Goal: Transaction & Acquisition: Purchase product/service

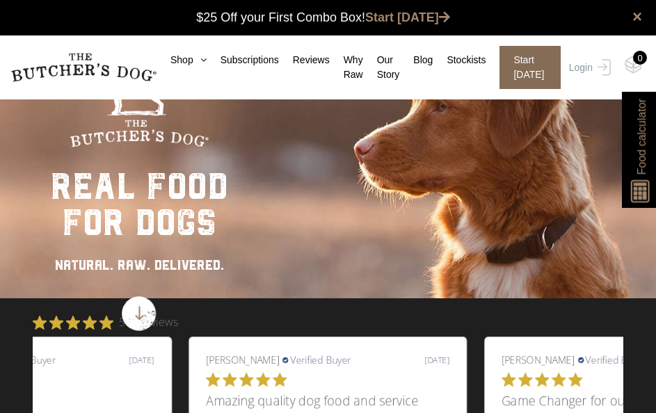
click at [535, 72] on span "Start [DATE]" at bounding box center [529, 67] width 61 height 43
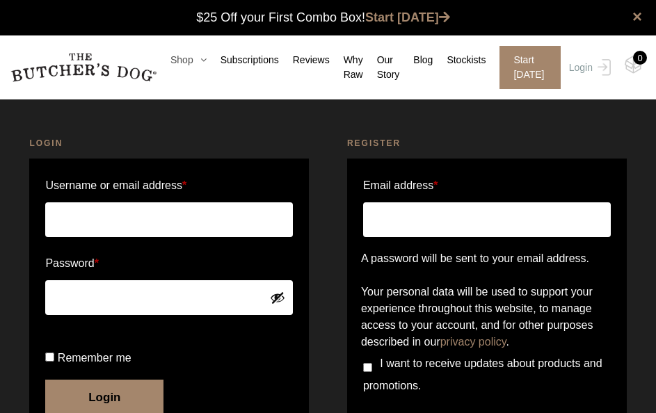
click at [181, 57] on link "Shop" at bounding box center [182, 60] width 50 height 15
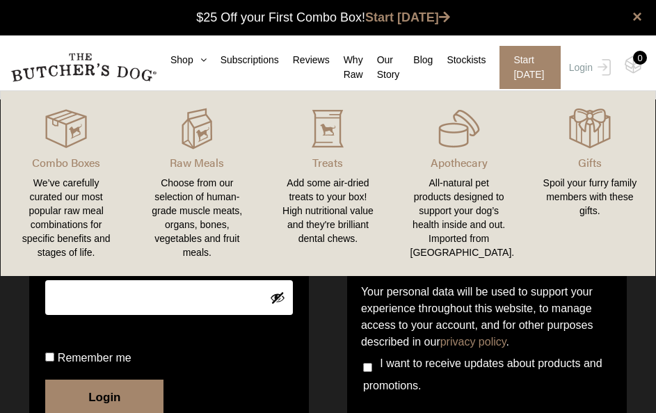
click at [198, 186] on div "Choose from our selection of human-grade muscle meats, organs, bones, vegetable…" at bounding box center [196, 217] width 97 height 83
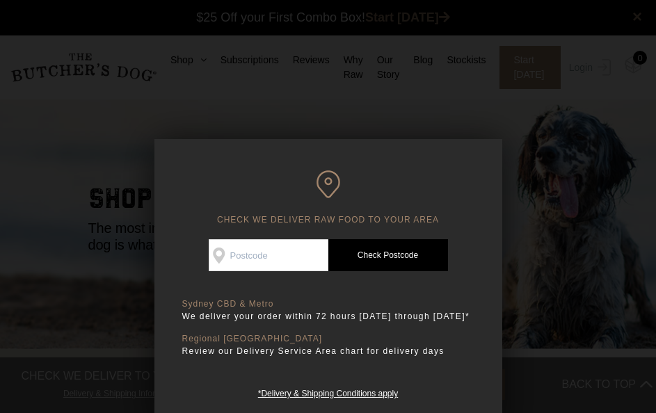
click at [254, 252] on input "Check Availability At" at bounding box center [269, 255] width 120 height 32
type input "2200"
click at [376, 261] on link "Check Postcode" at bounding box center [388, 255] width 120 height 32
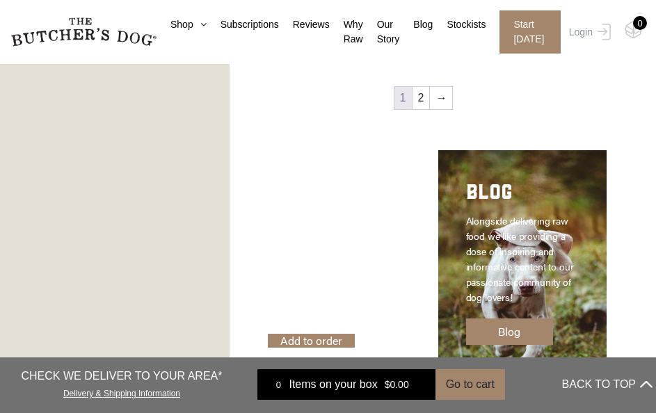
scroll to position [2017, 0]
